Goal: Task Accomplishment & Management: Complete application form

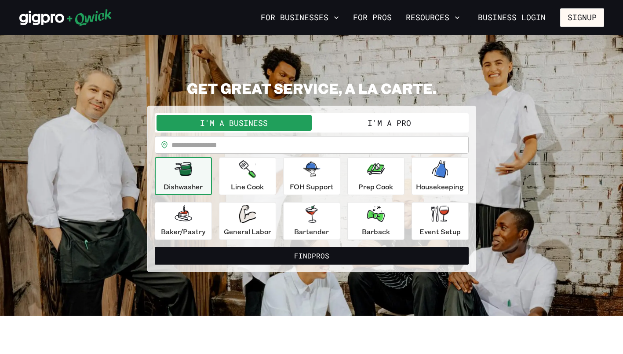
click at [300, 152] on input "text" at bounding box center [320, 145] width 297 height 18
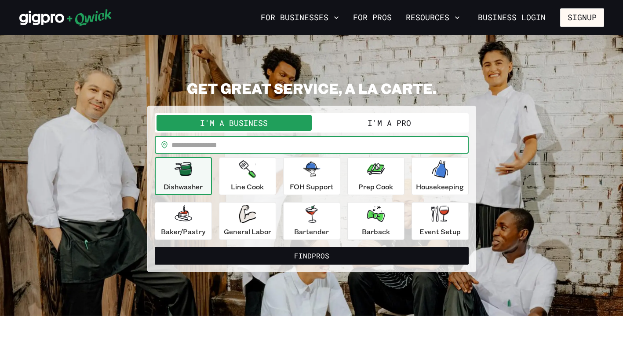
type input "*****"
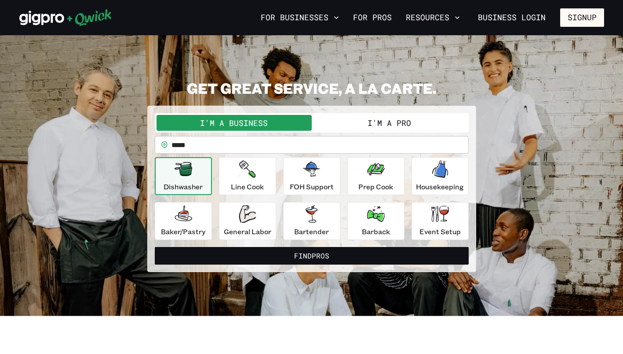
click at [316, 184] on p "FOH Support" at bounding box center [312, 186] width 44 height 11
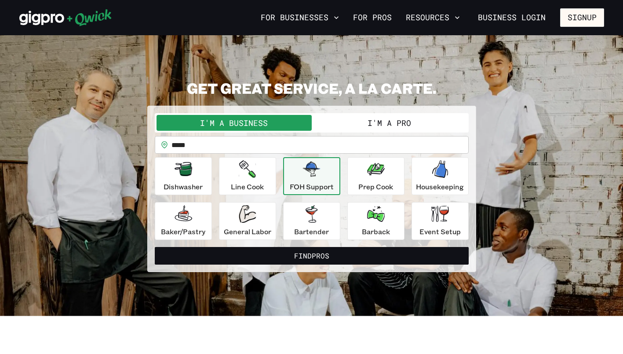
click at [407, 121] on button "I'm a Pro" at bounding box center [389, 123] width 155 height 16
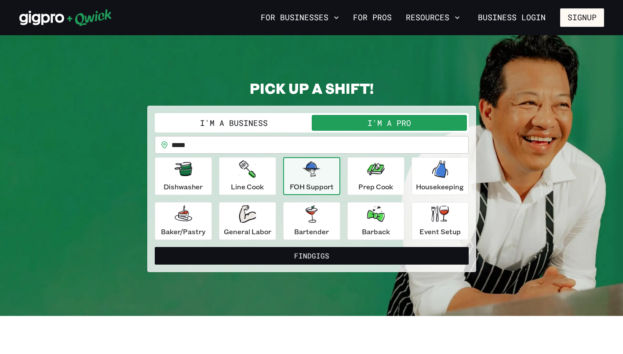
click at [307, 172] on icon "button" at bounding box center [312, 168] width 18 height 15
click at [329, 255] on button "Find Gigs" at bounding box center [312, 256] width 314 height 18
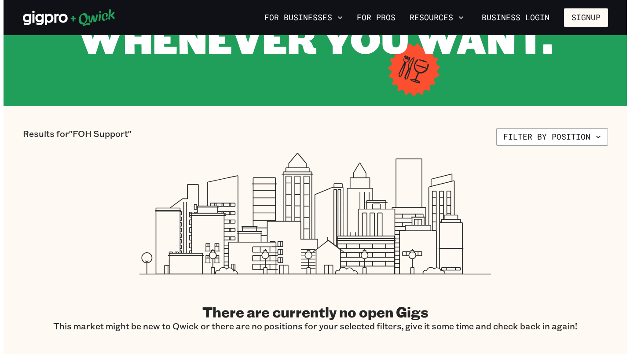
scroll to position [134, 0]
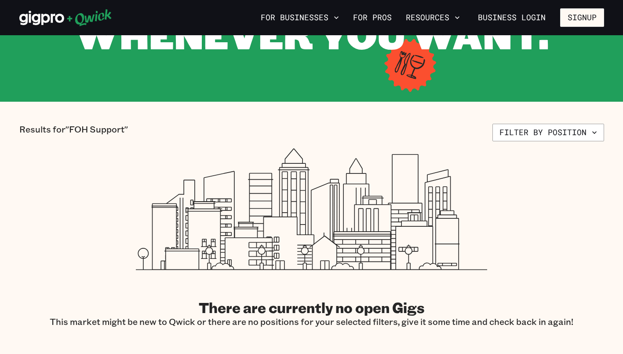
click at [592, 135] on icon "button" at bounding box center [594, 132] width 9 height 9
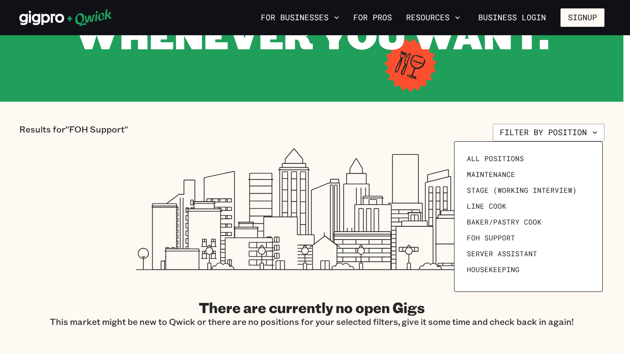
click at [528, 157] on link "All Positions" at bounding box center [528, 158] width 130 height 16
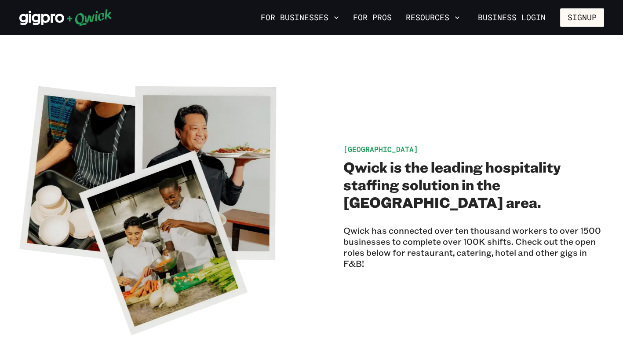
click at [308, 14] on button "For Businesses" at bounding box center [299, 17] width 85 height 15
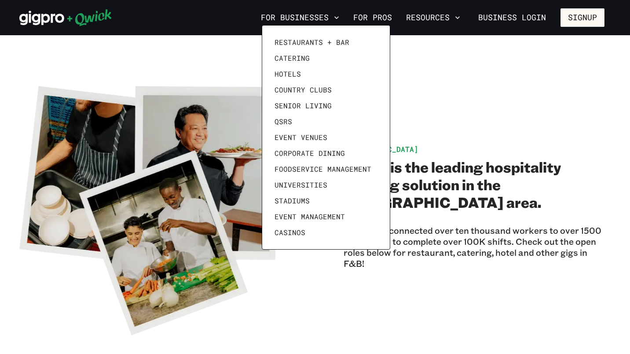
click at [249, 43] on div at bounding box center [315, 177] width 630 height 354
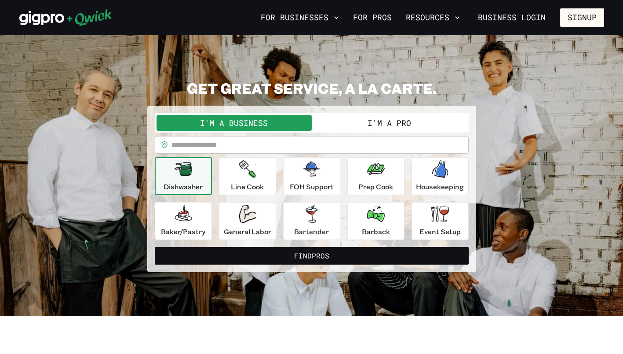
click at [400, 124] on button "I'm a Pro" at bounding box center [389, 123] width 155 height 16
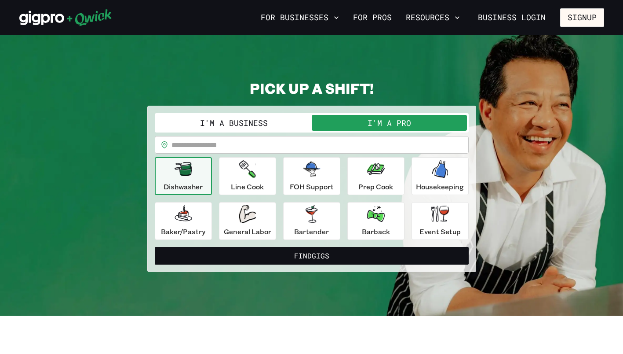
click at [579, 18] on button "Signup" at bounding box center [582, 17] width 44 height 18
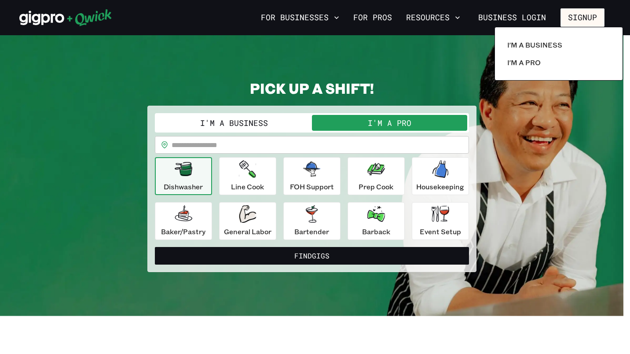
click at [535, 62] on p "I'm a Pro" at bounding box center [523, 62] width 33 height 11
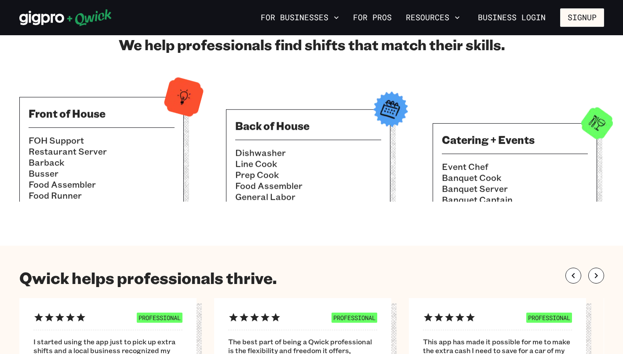
scroll to position [317, 0]
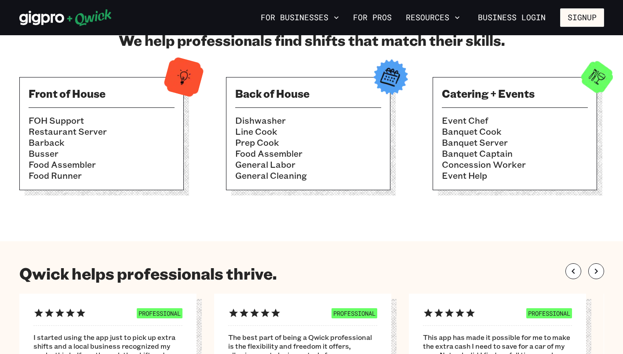
click at [86, 149] on li "Busser" at bounding box center [102, 153] width 146 height 11
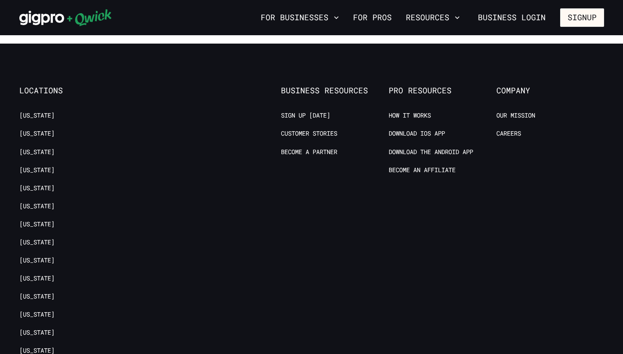
scroll to position [1727, 0]
